Goal: Transaction & Acquisition: Subscribe to service/newsletter

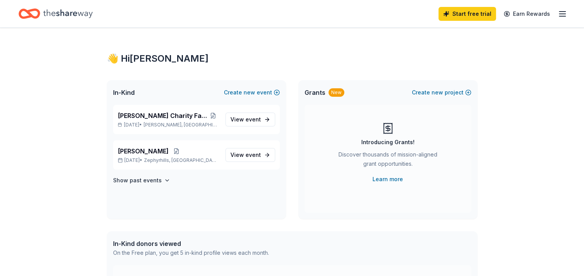
click at [568, 9] on div "Start free trial Earn Rewards" at bounding box center [292, 13] width 584 height 27
click at [562, 14] on icon "button" at bounding box center [561, 13] width 9 height 9
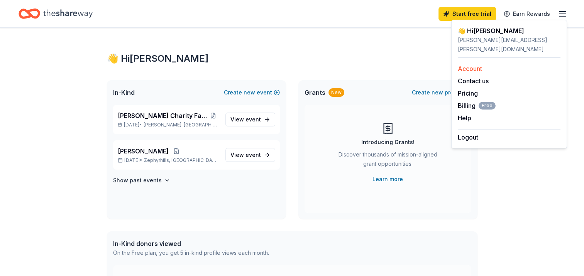
click at [473, 65] on link "Account" at bounding box center [469, 69] width 24 height 8
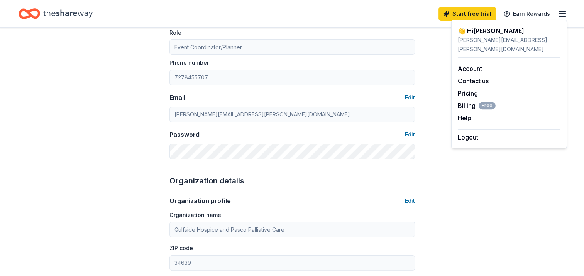
scroll to position [116, 0]
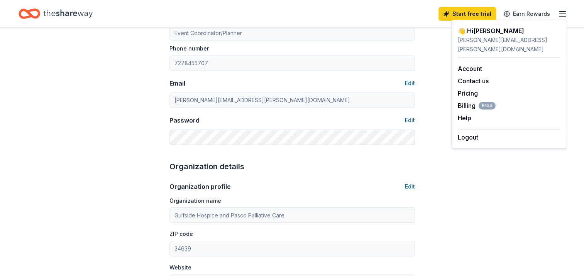
click at [411, 122] on button "Edit" at bounding box center [410, 120] width 10 height 9
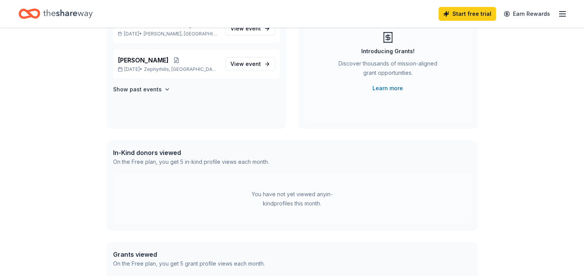
scroll to position [11, 0]
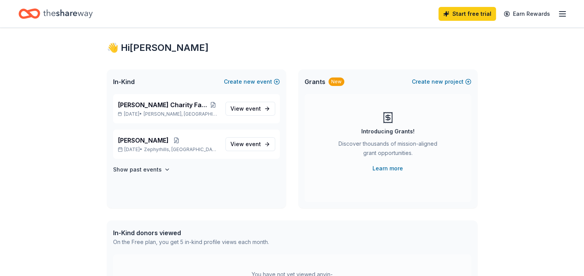
click at [561, 16] on line "button" at bounding box center [562, 16] width 6 height 0
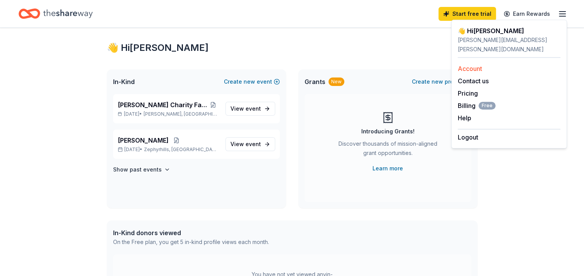
click at [466, 65] on link "Account" at bounding box center [469, 69] width 24 height 8
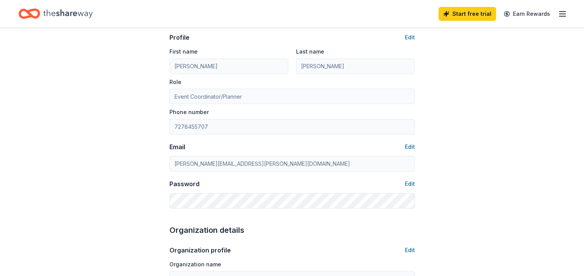
scroll to position [116, 0]
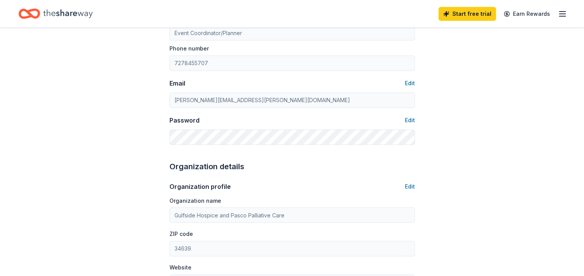
click at [558, 10] on icon "button" at bounding box center [561, 13] width 9 height 9
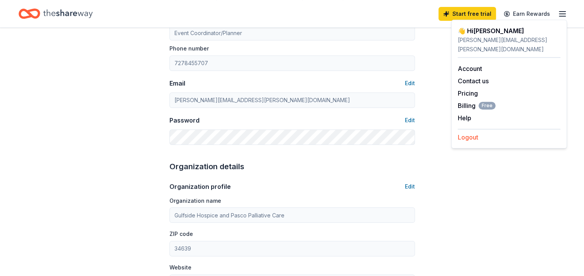
click at [471, 133] on button "Logout" at bounding box center [467, 137] width 20 height 9
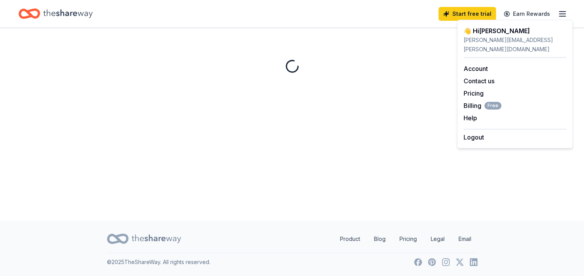
scroll to position [0, 0]
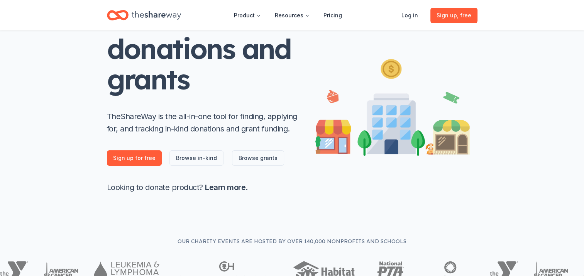
scroll to position [77, 0]
click at [117, 159] on link "Sign up for free" at bounding box center [134, 157] width 55 height 15
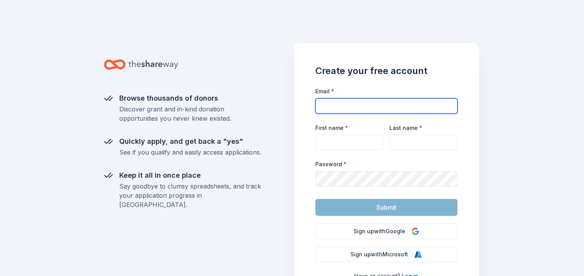
click at [332, 106] on input "Email *" at bounding box center [386, 105] width 142 height 15
type input "[EMAIL_ADDRESS][DOMAIN_NAME]"
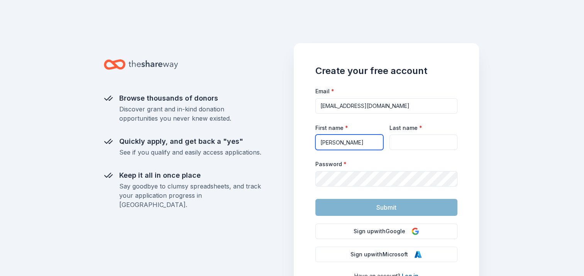
type input "[PERSON_NAME]"
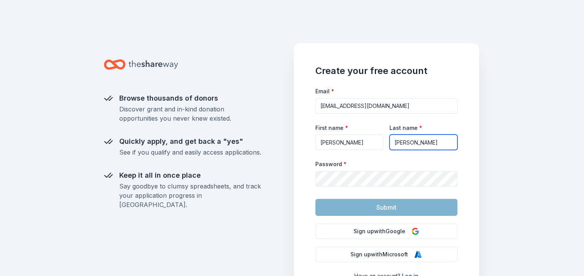
type input "[PERSON_NAME]"
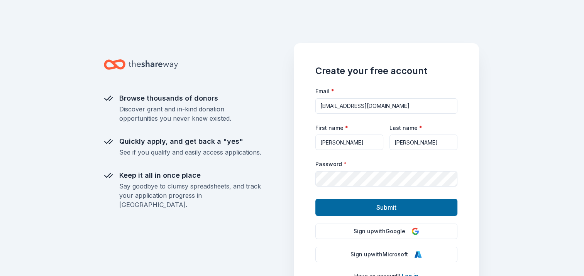
click at [483, 182] on div "Browse thousands of donors Discover grant and in-kind donation opportunities yo…" at bounding box center [291, 138] width 395 height 276
drag, startPoint x: 358, startPoint y: 210, endPoint x: 364, endPoint y: 210, distance: 6.2
click at [358, 210] on button "Submit" at bounding box center [386, 207] width 142 height 17
